Goal: Task Accomplishment & Management: Use online tool/utility

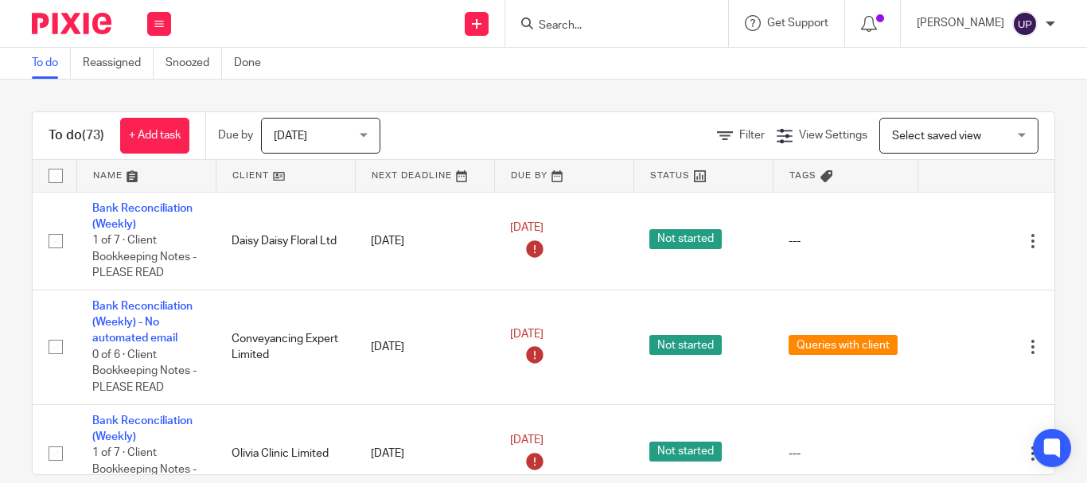
click at [645, 25] on input "Search" at bounding box center [608, 26] width 143 height 14
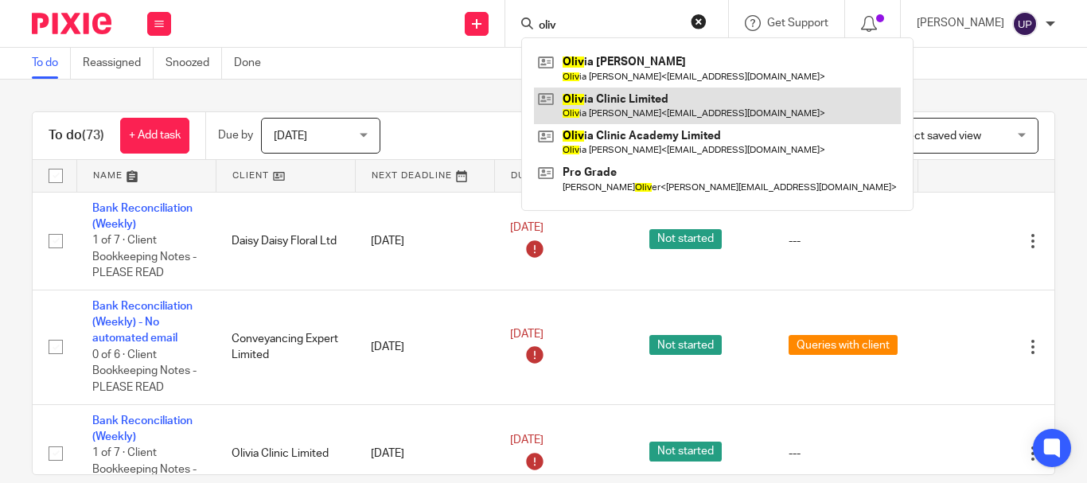
type input "oliv"
click at [657, 97] on link at bounding box center [717, 106] width 367 height 37
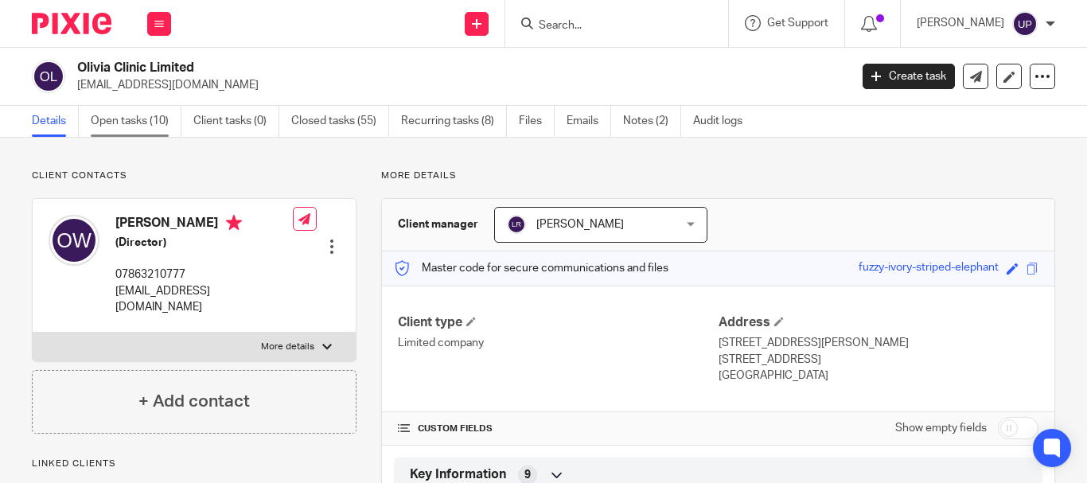
click at [175, 122] on link "Open tasks (10)" at bounding box center [136, 121] width 91 height 31
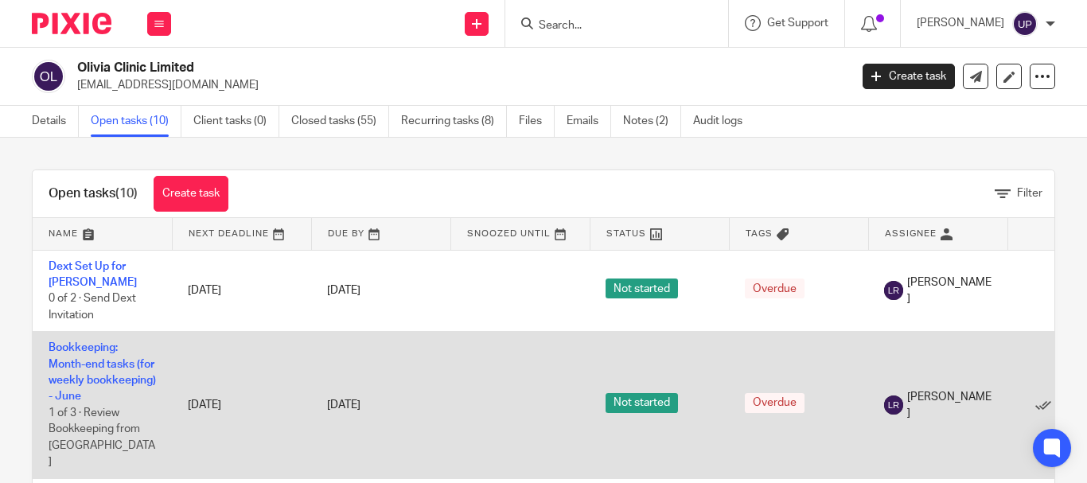
scroll to position [80, 0]
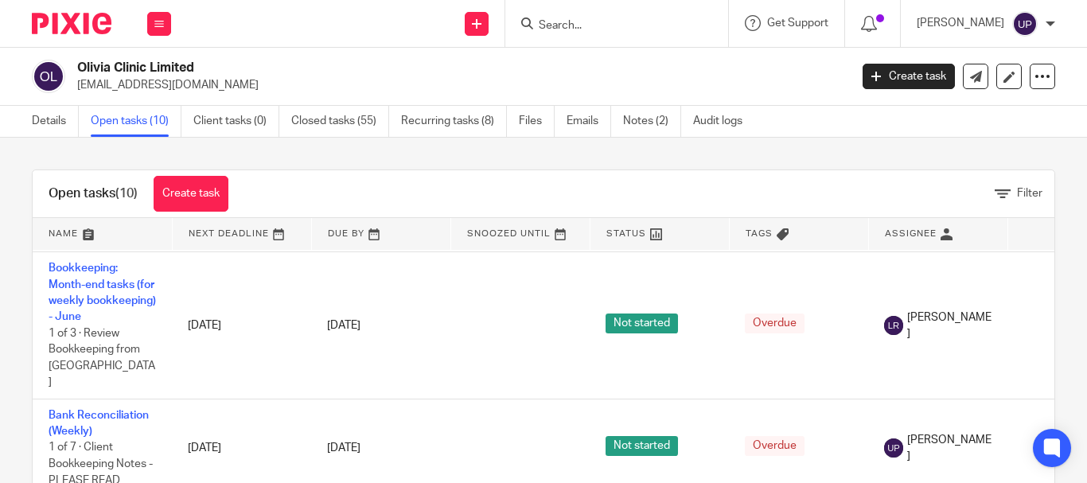
click at [567, 25] on input "Search" at bounding box center [608, 26] width 143 height 14
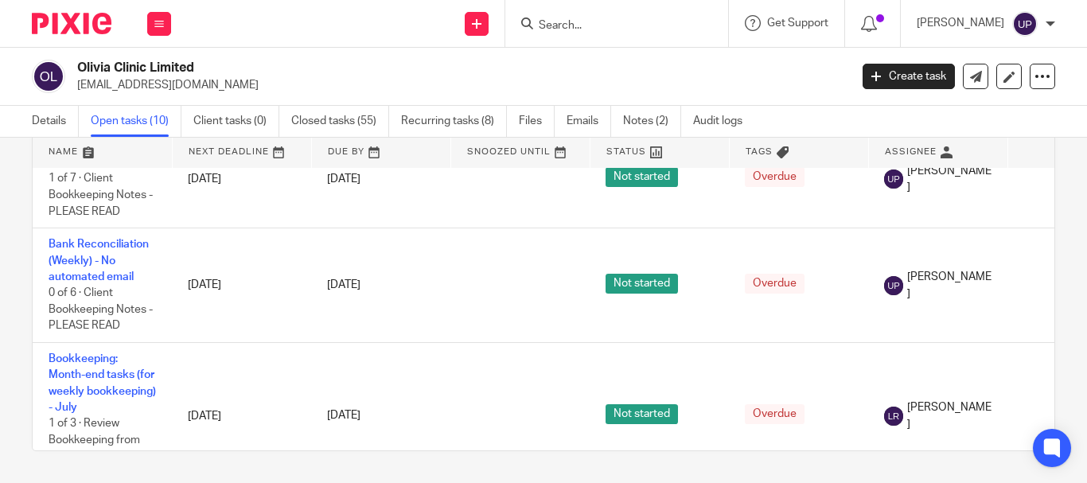
scroll to position [0, 0]
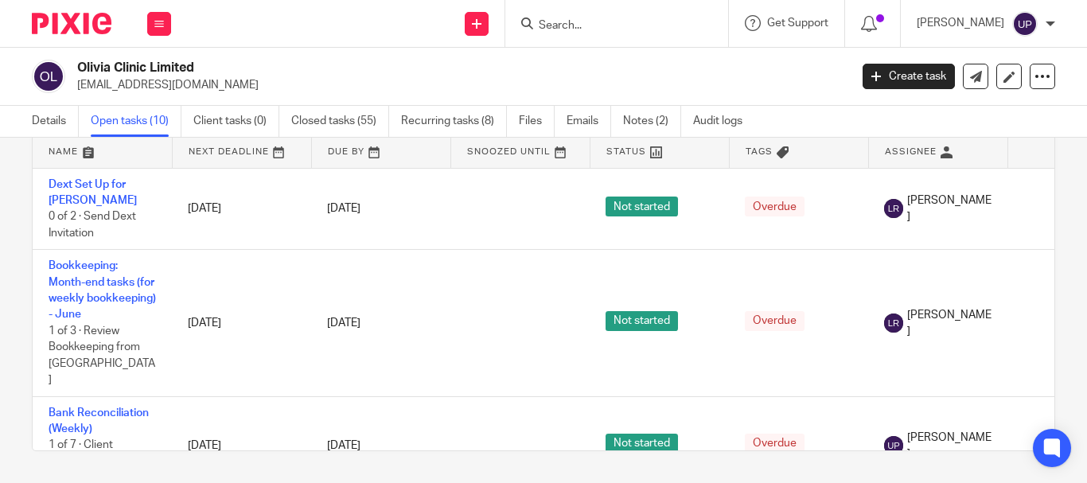
click at [562, 38] on div at bounding box center [616, 23] width 223 height 47
click at [577, 22] on input "Search" at bounding box center [608, 26] width 143 height 14
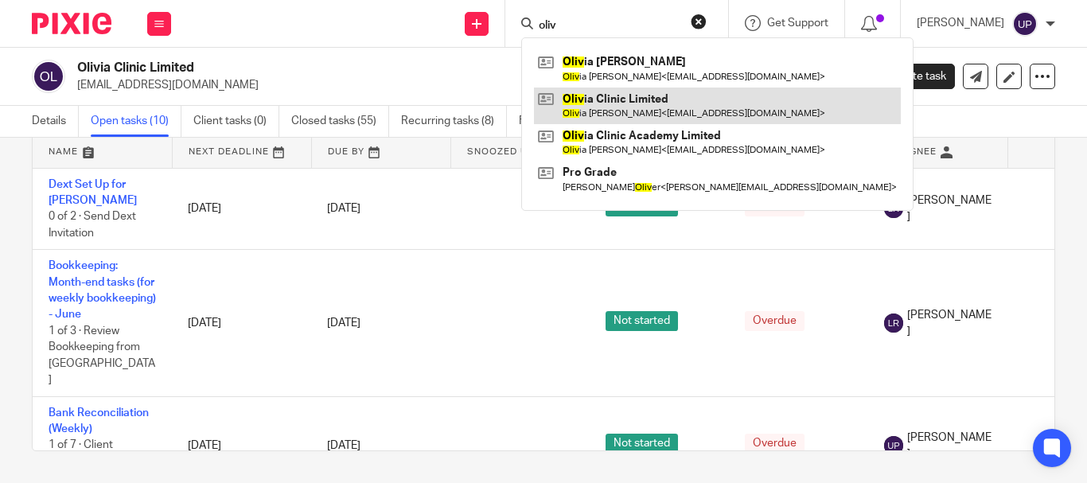
type input "oliv"
click at [652, 115] on link at bounding box center [717, 106] width 367 height 37
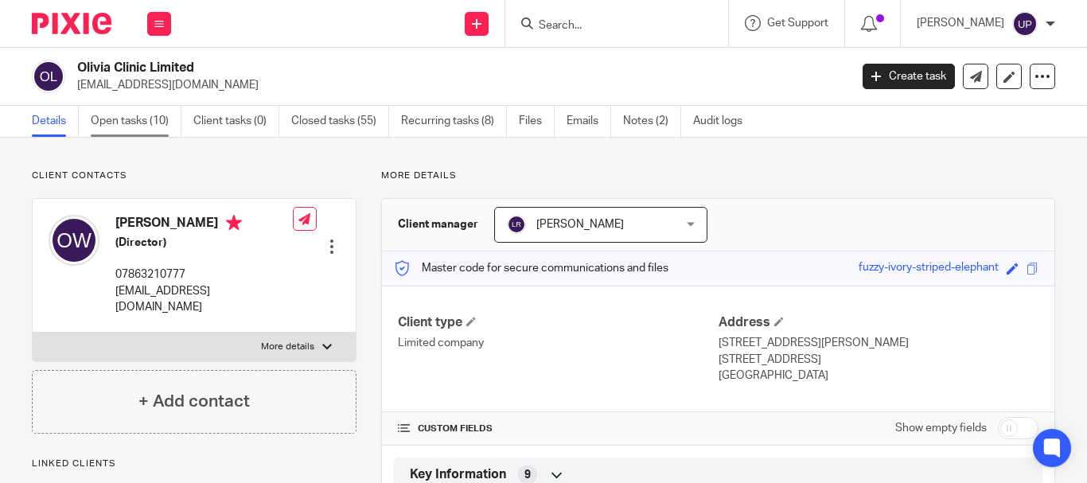
click at [163, 128] on link "Open tasks (10)" at bounding box center [136, 121] width 91 height 31
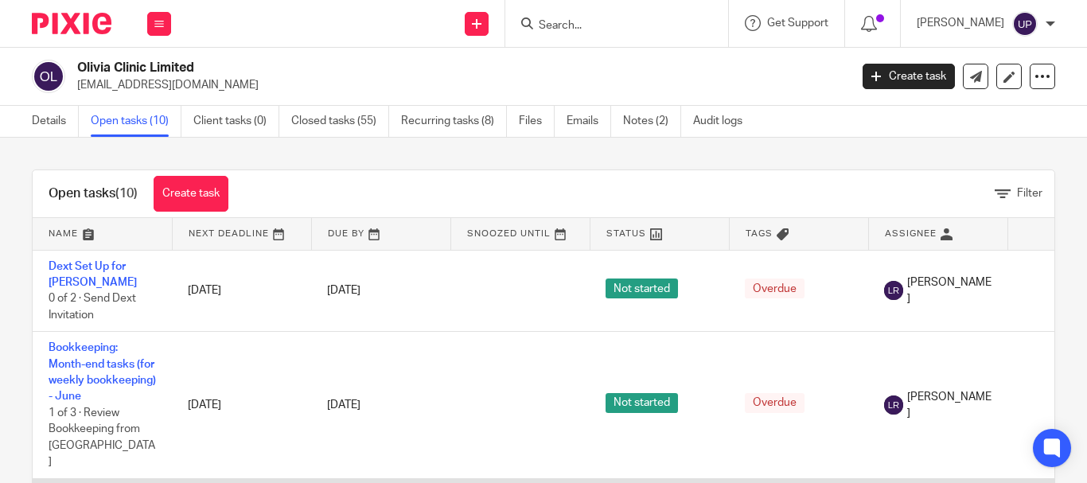
scroll to position [80, 0]
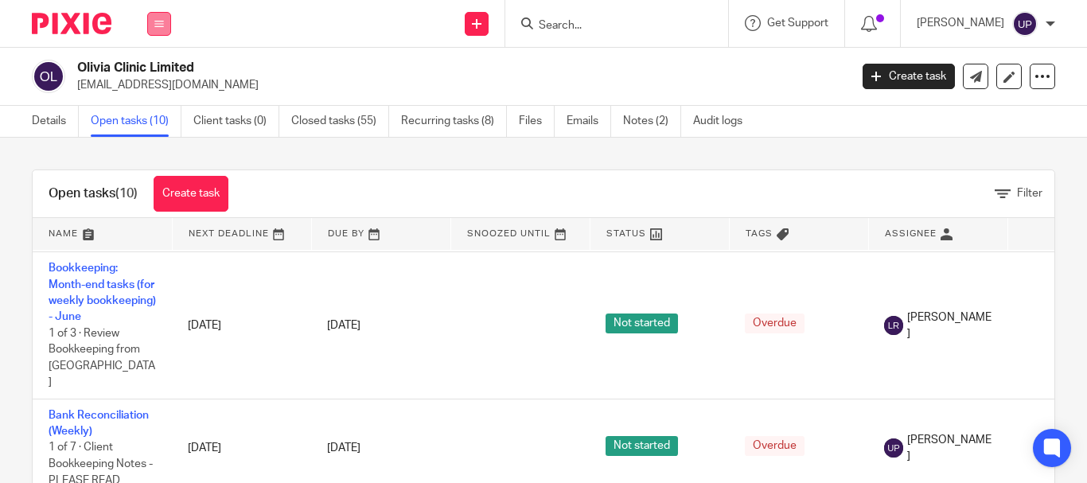
click at [162, 25] on icon at bounding box center [159, 24] width 10 height 10
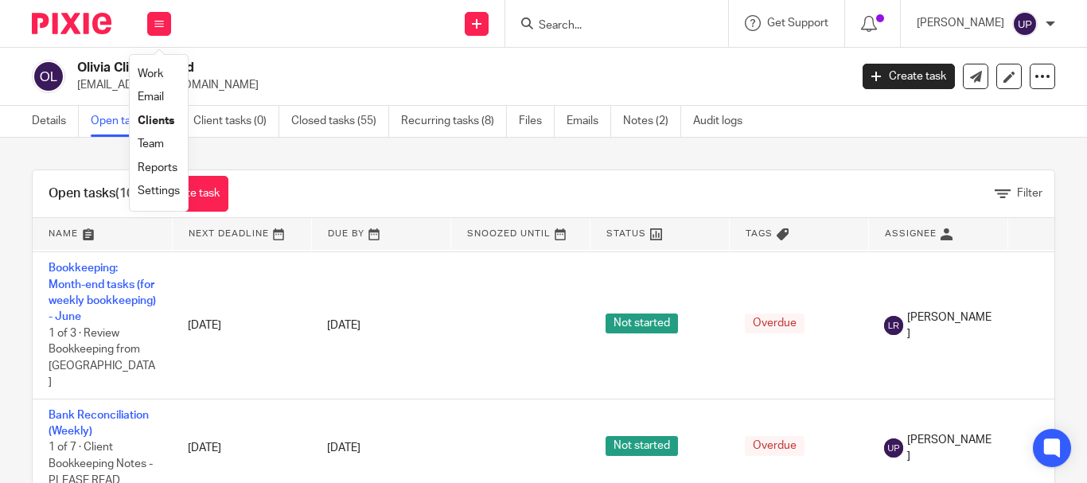
click at [150, 71] on link "Work" at bounding box center [150, 73] width 25 height 11
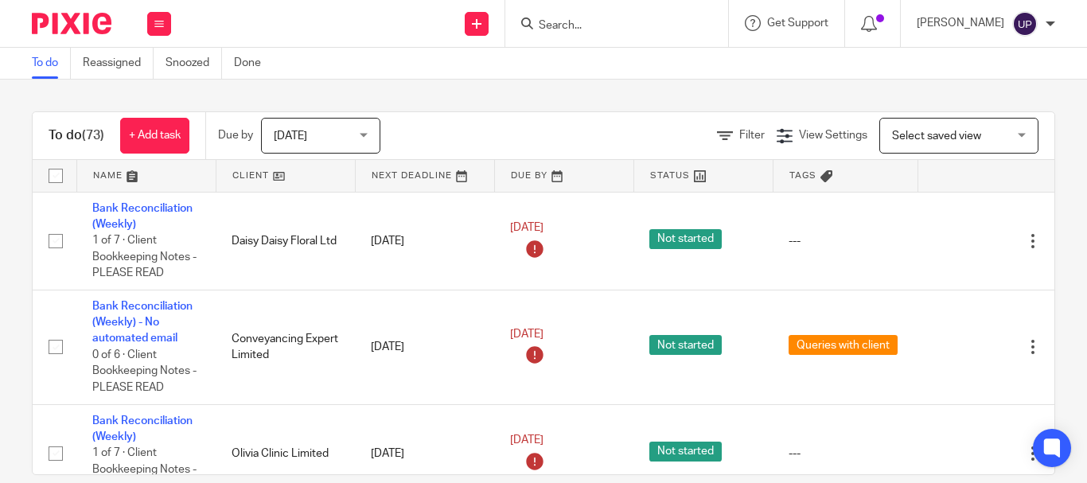
click at [623, 31] on input "Search" at bounding box center [608, 26] width 143 height 14
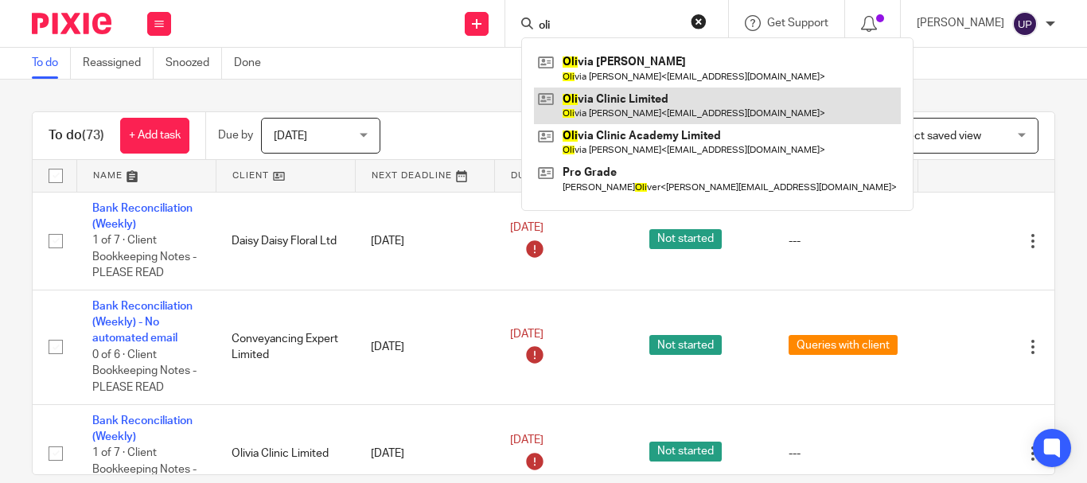
type input "oli"
click at [634, 111] on link at bounding box center [717, 106] width 367 height 37
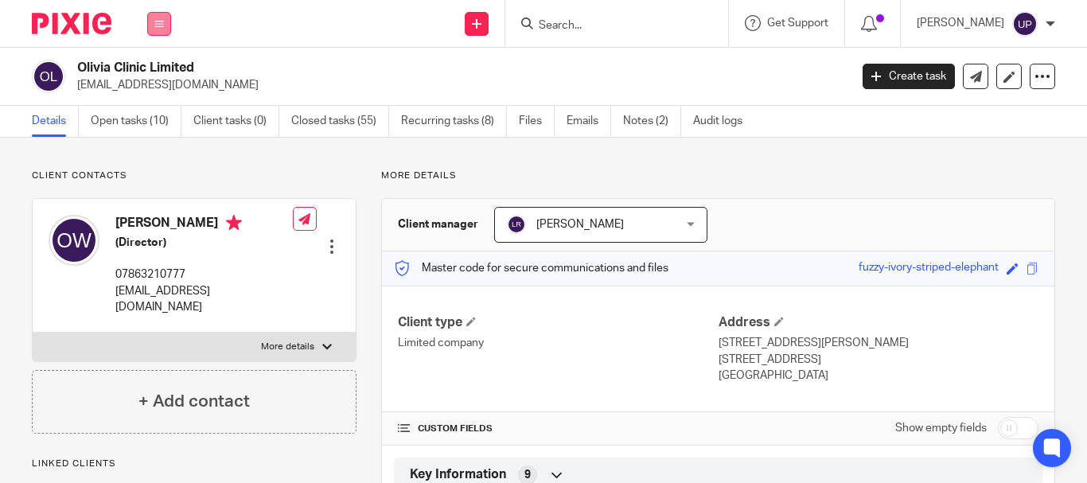
click at [150, 25] on button at bounding box center [159, 24] width 24 height 24
click at [139, 73] on link "Work" at bounding box center [150, 73] width 25 height 11
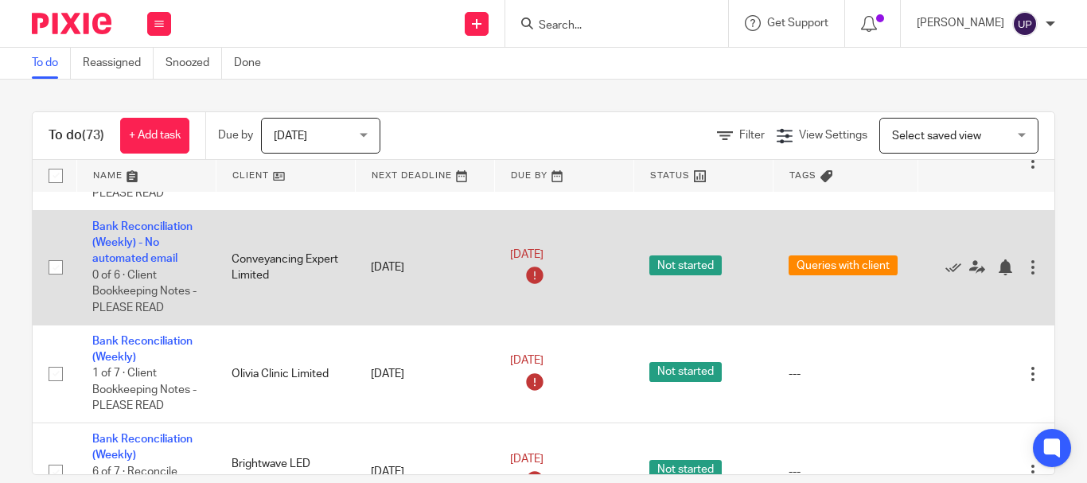
scroll to position [159, 0]
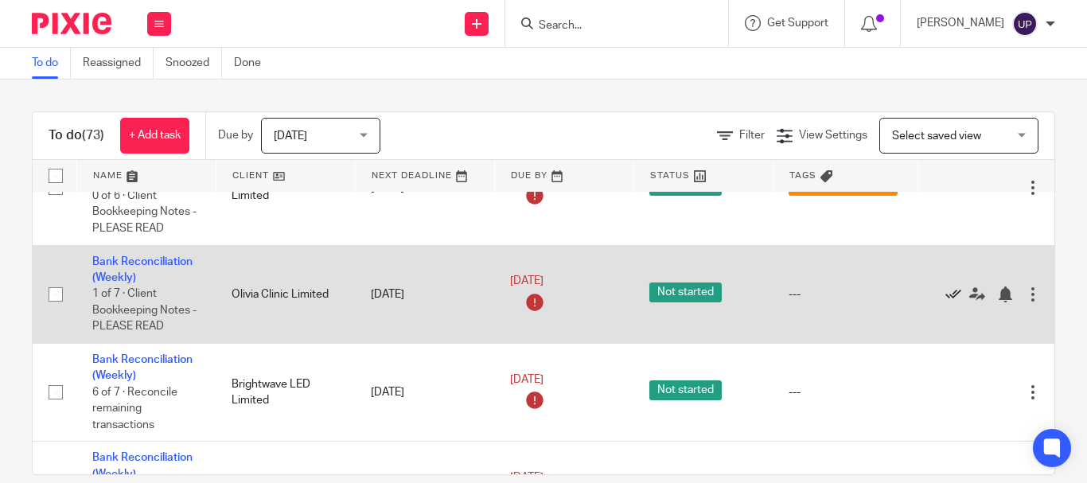
click at [958, 291] on icon at bounding box center [953, 294] width 16 height 16
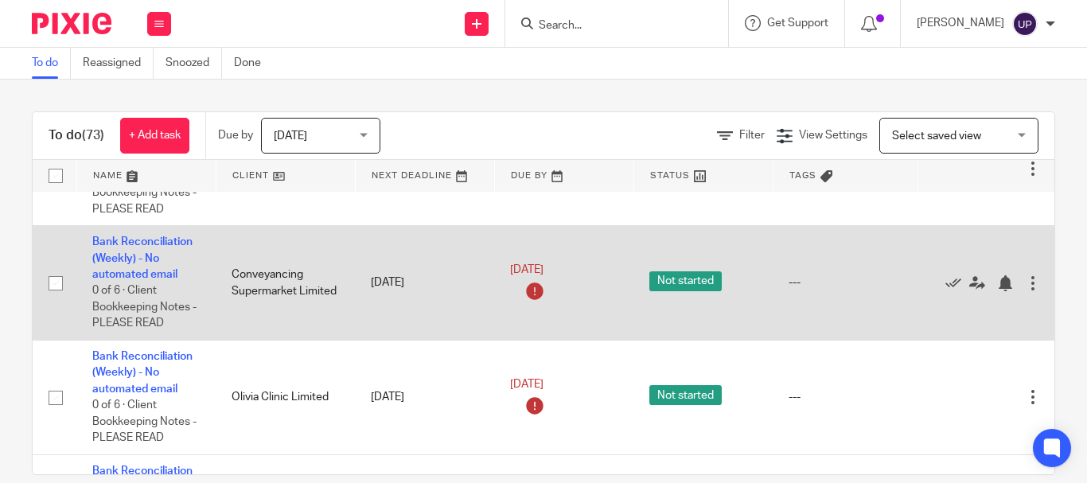
scroll to position [1352, 0]
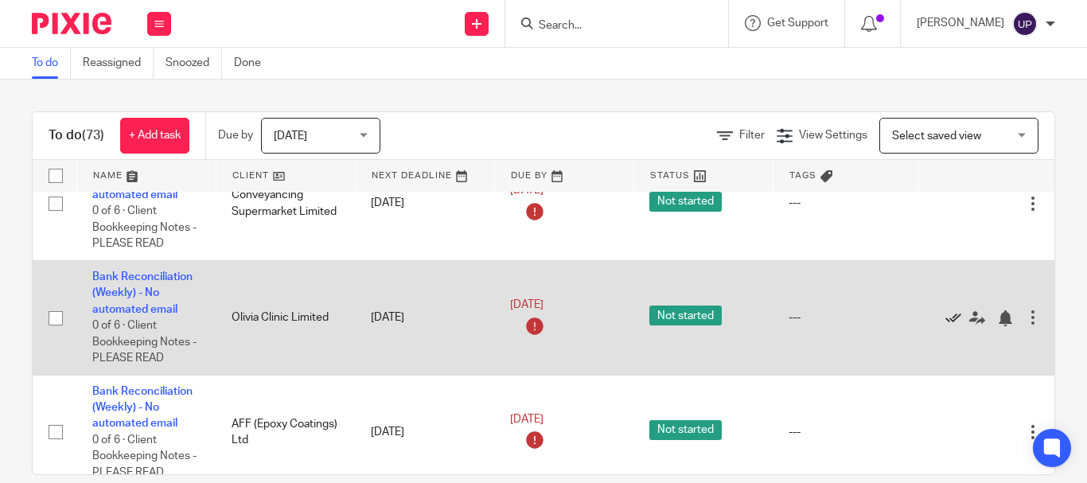
click at [947, 322] on icon at bounding box center [953, 318] width 16 height 16
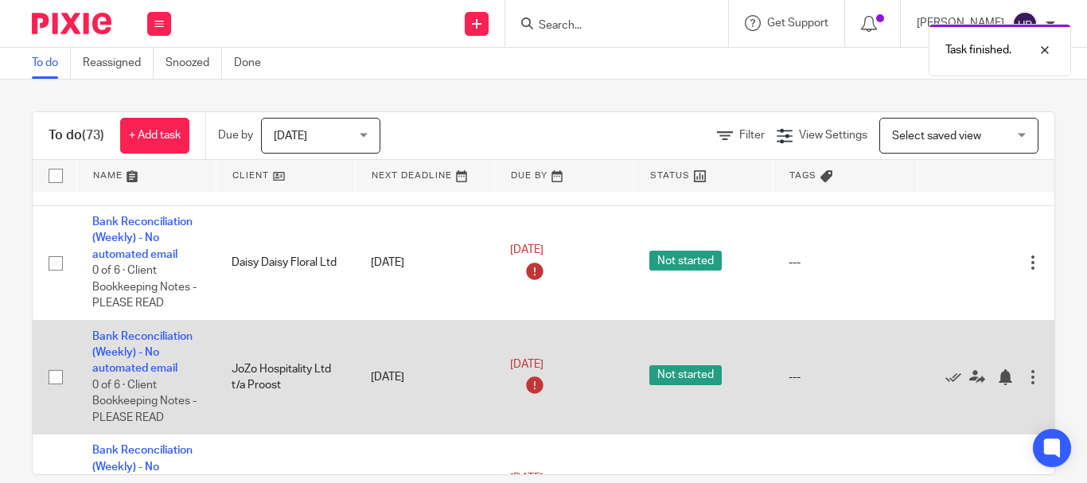
scroll to position [1830, 0]
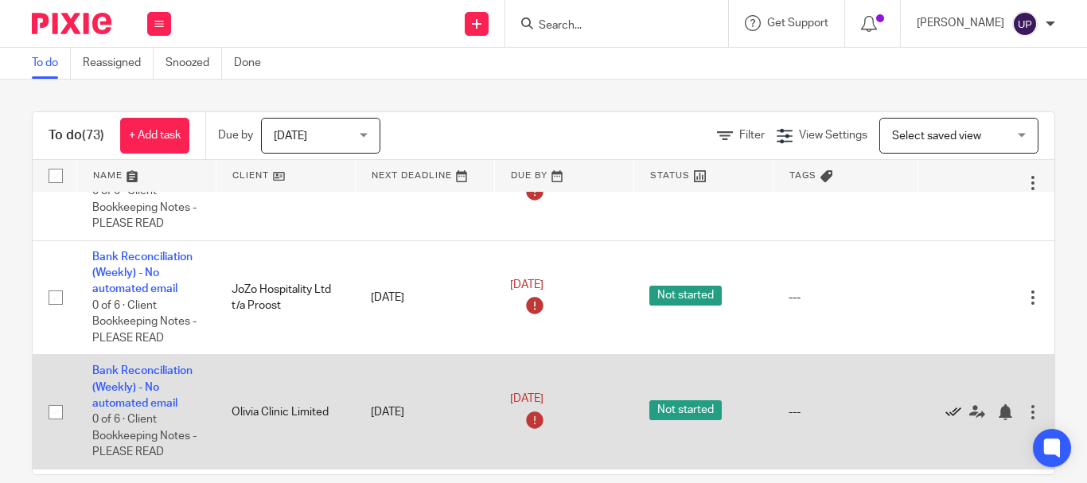
click at [946, 415] on icon at bounding box center [953, 412] width 16 height 16
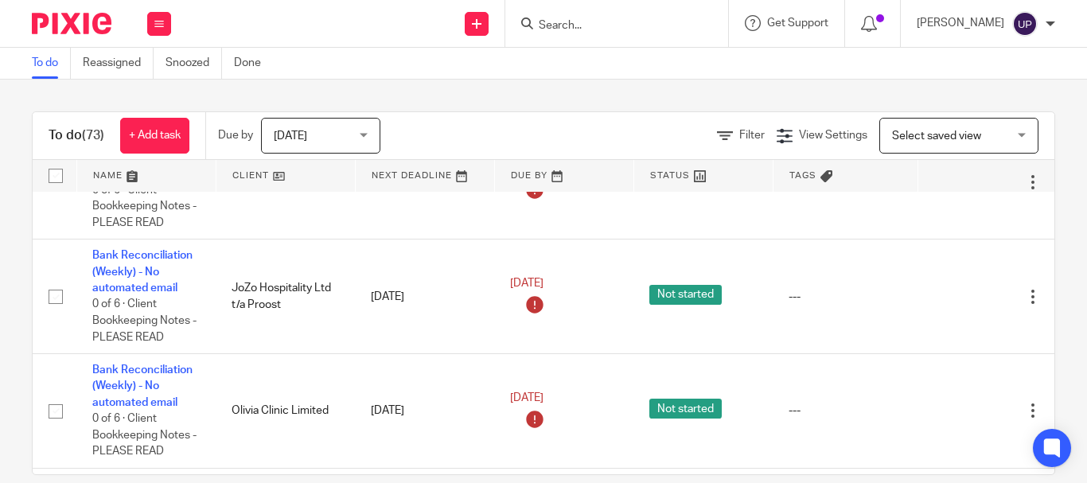
scroll to position [3739, 0]
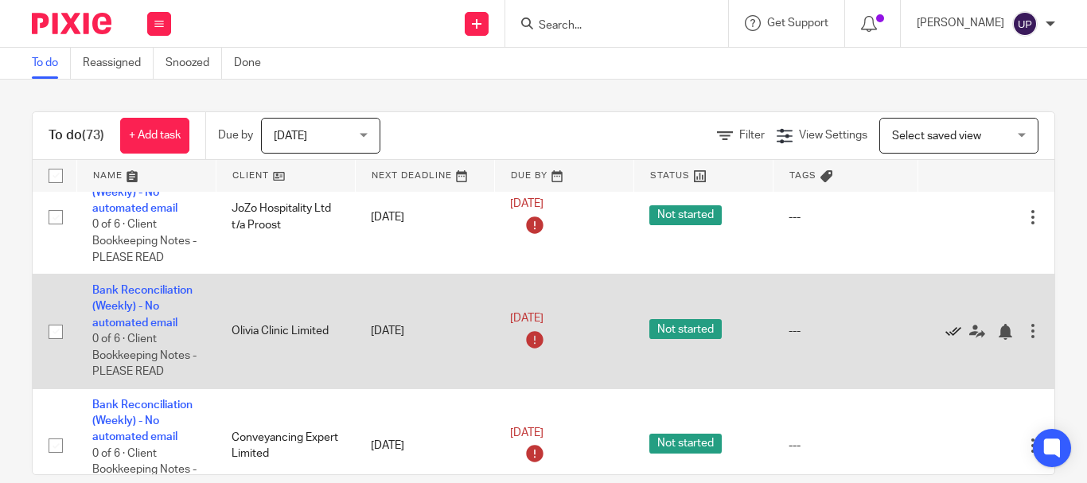
click at [947, 333] on icon at bounding box center [953, 332] width 16 height 16
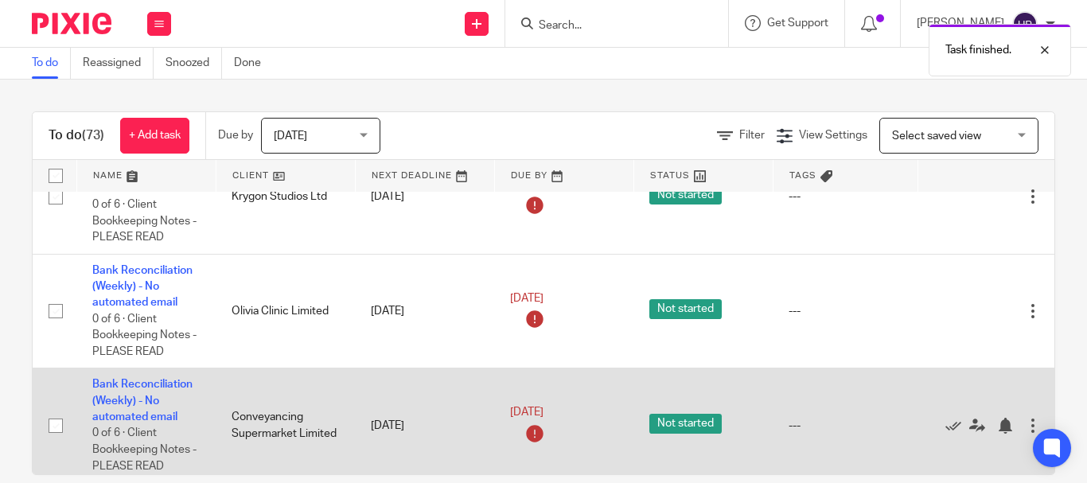
scroll to position [4295, 0]
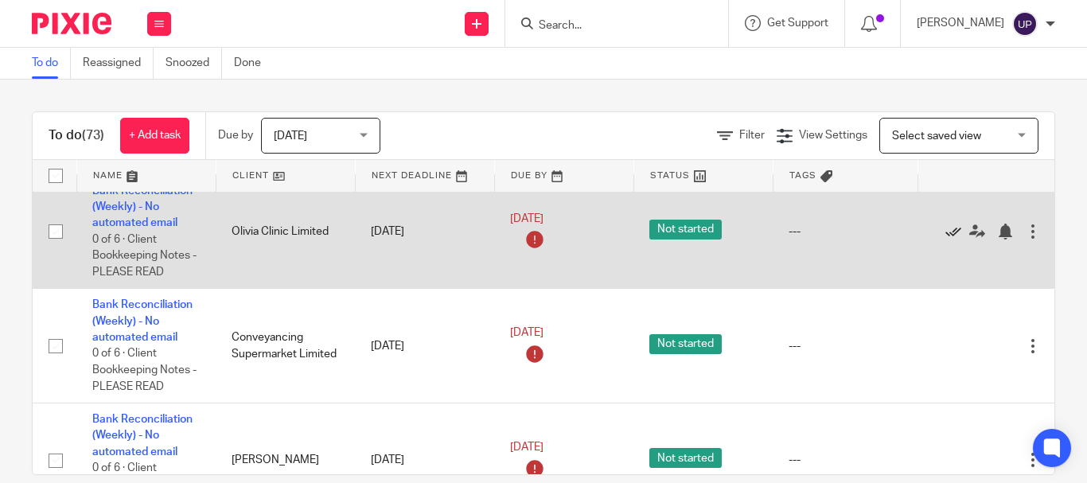
click at [947, 235] on icon at bounding box center [953, 232] width 16 height 16
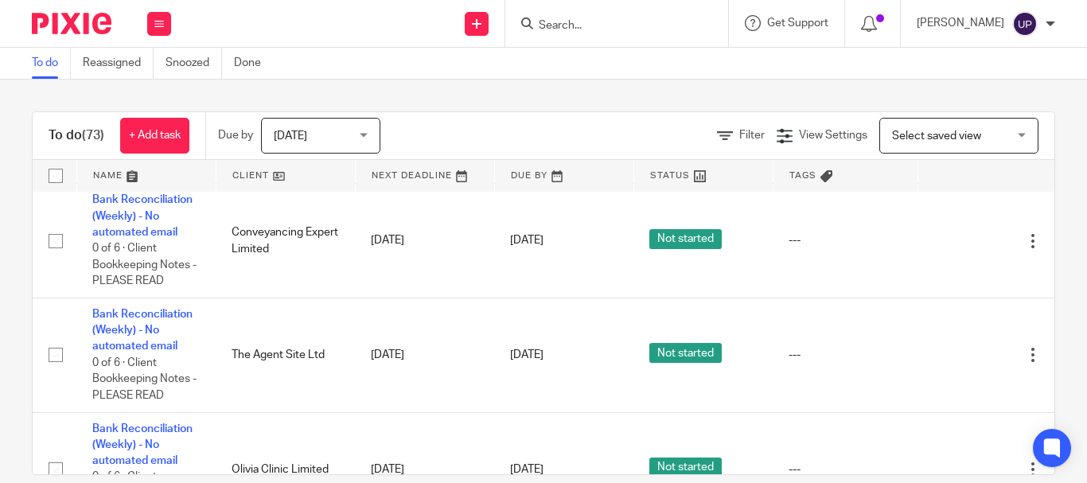
scroll to position [6046, 0]
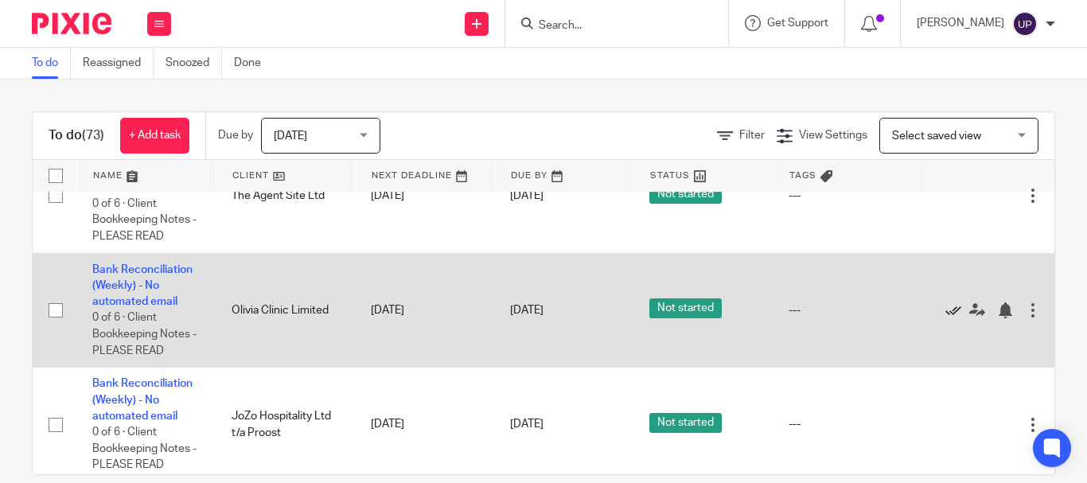
click at [947, 313] on icon at bounding box center [953, 310] width 16 height 16
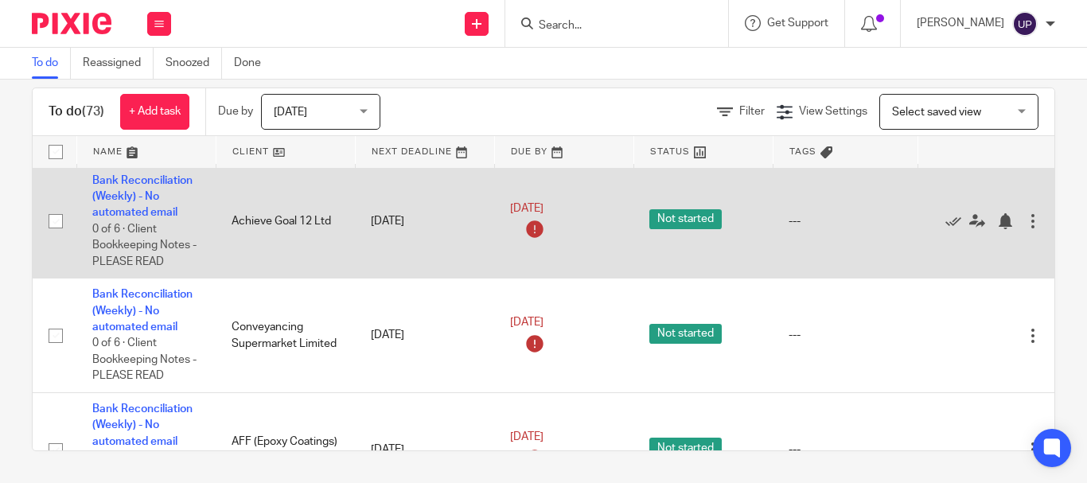
scroll to position [1037, 0]
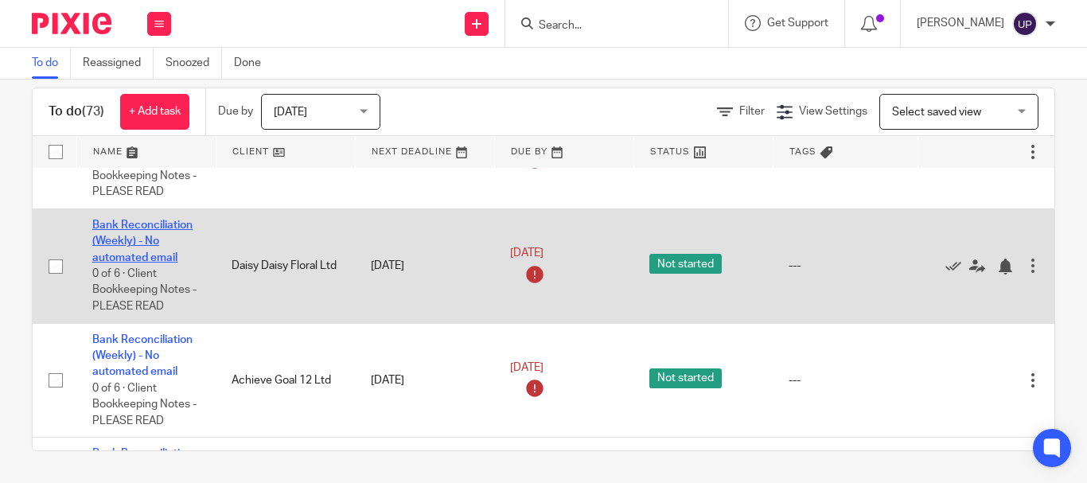
click at [145, 238] on link "Bank Reconciliation (Weekly) - No automated email" at bounding box center [142, 242] width 100 height 44
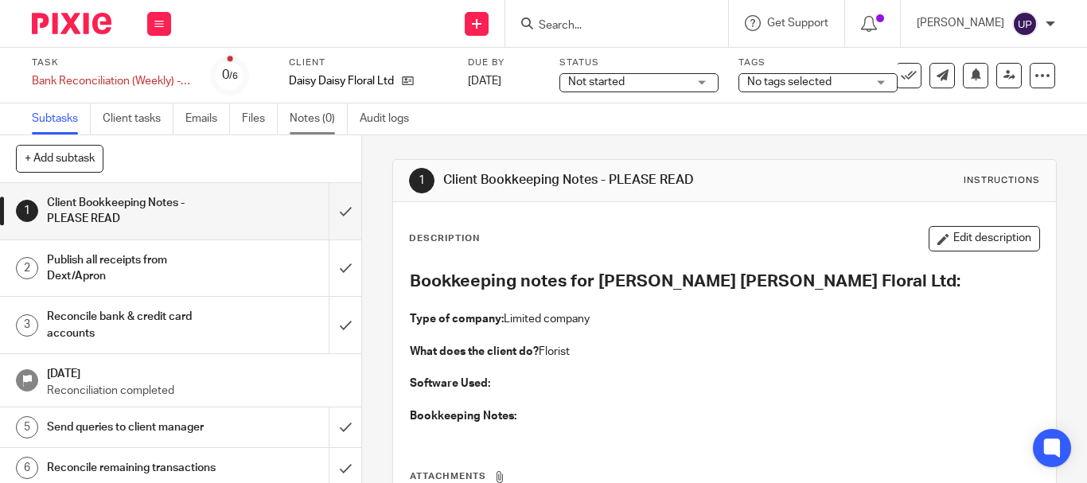
click at [318, 119] on link "Notes (0)" at bounding box center [319, 118] width 58 height 31
